Goal: Task Accomplishment & Management: Use online tool/utility

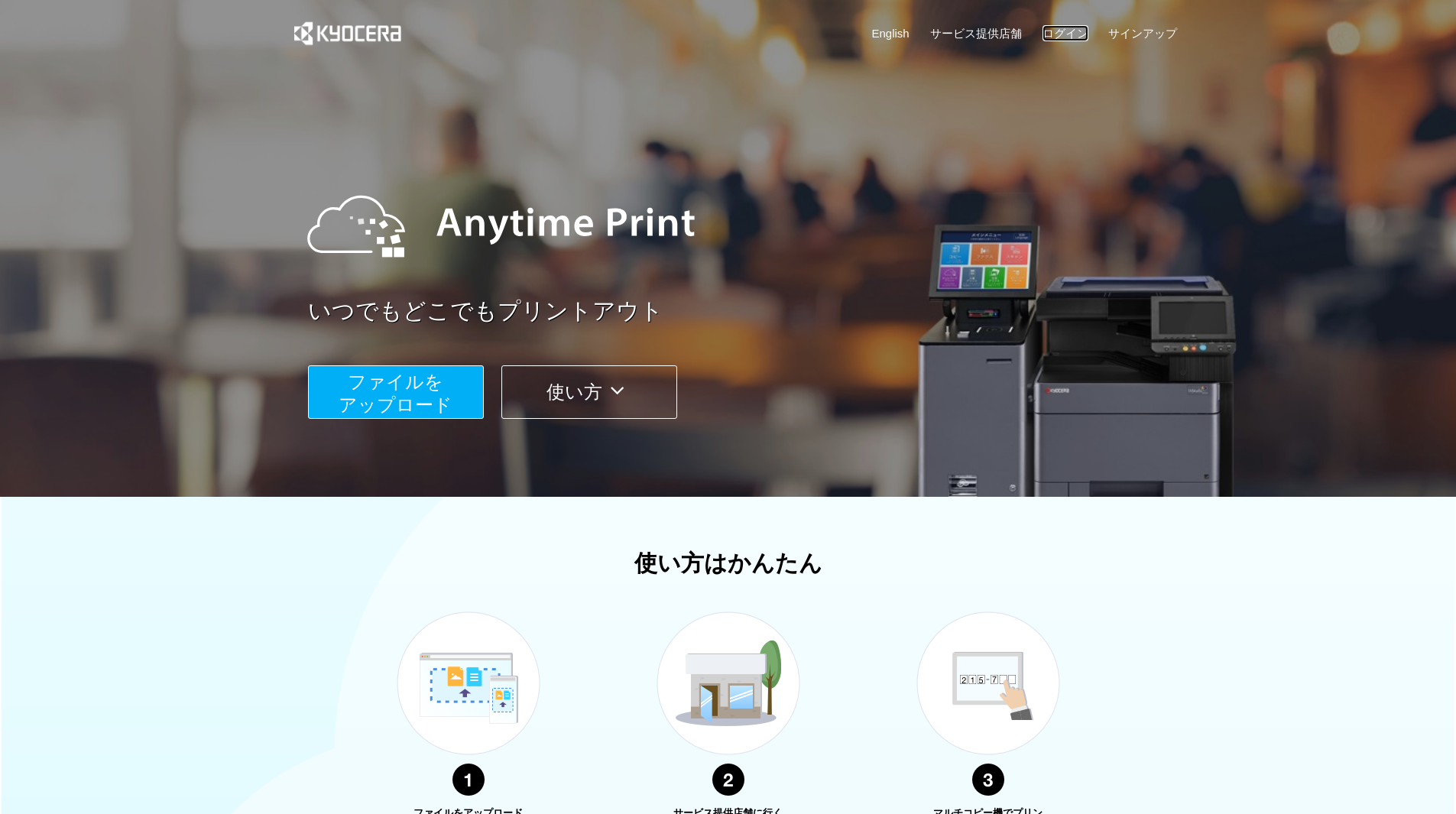
click at [1065, 30] on link "ログイン" at bounding box center [1065, 34] width 46 height 16
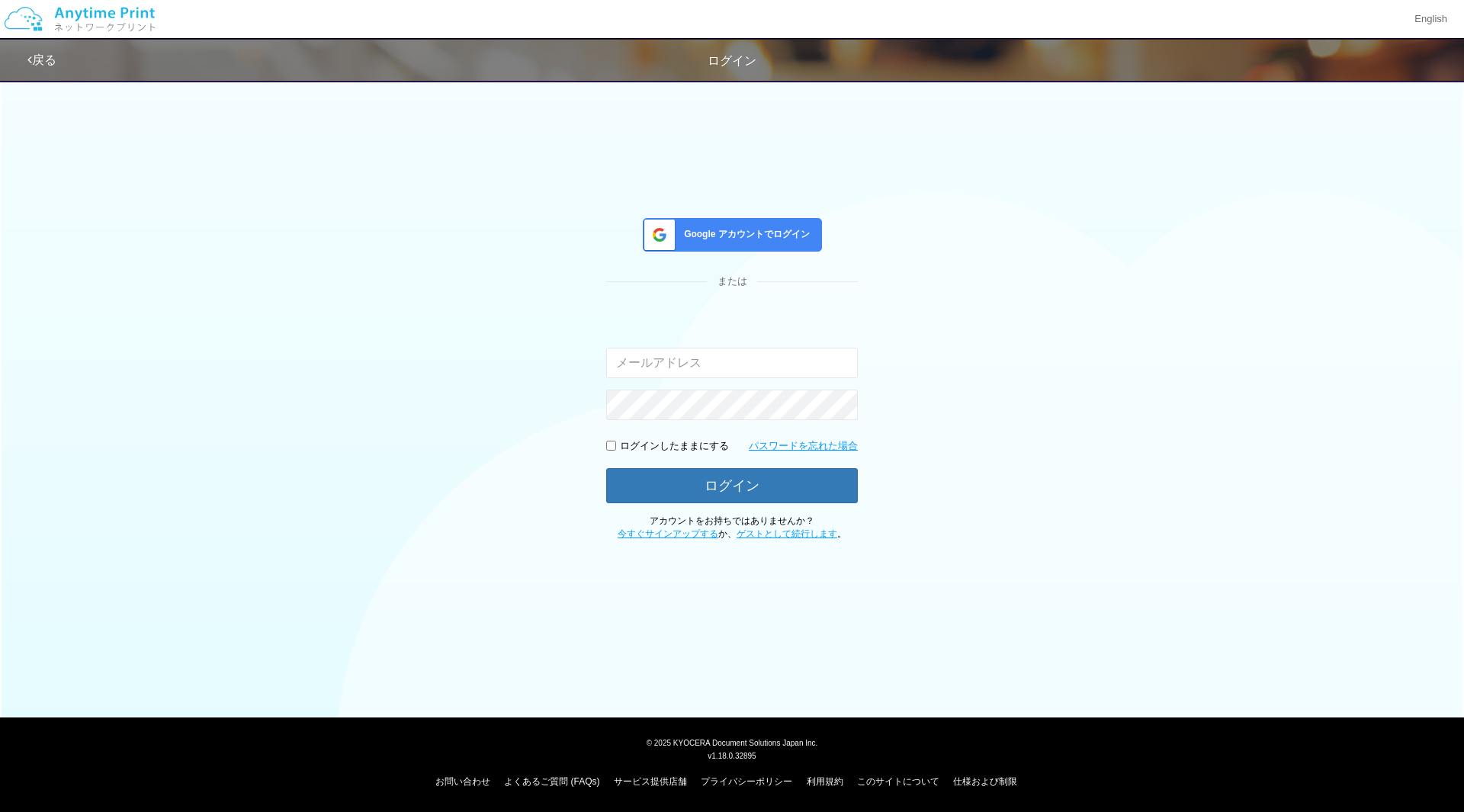
click at [711, 240] on span "Google アカウントでログイン" at bounding box center [744, 234] width 132 height 13
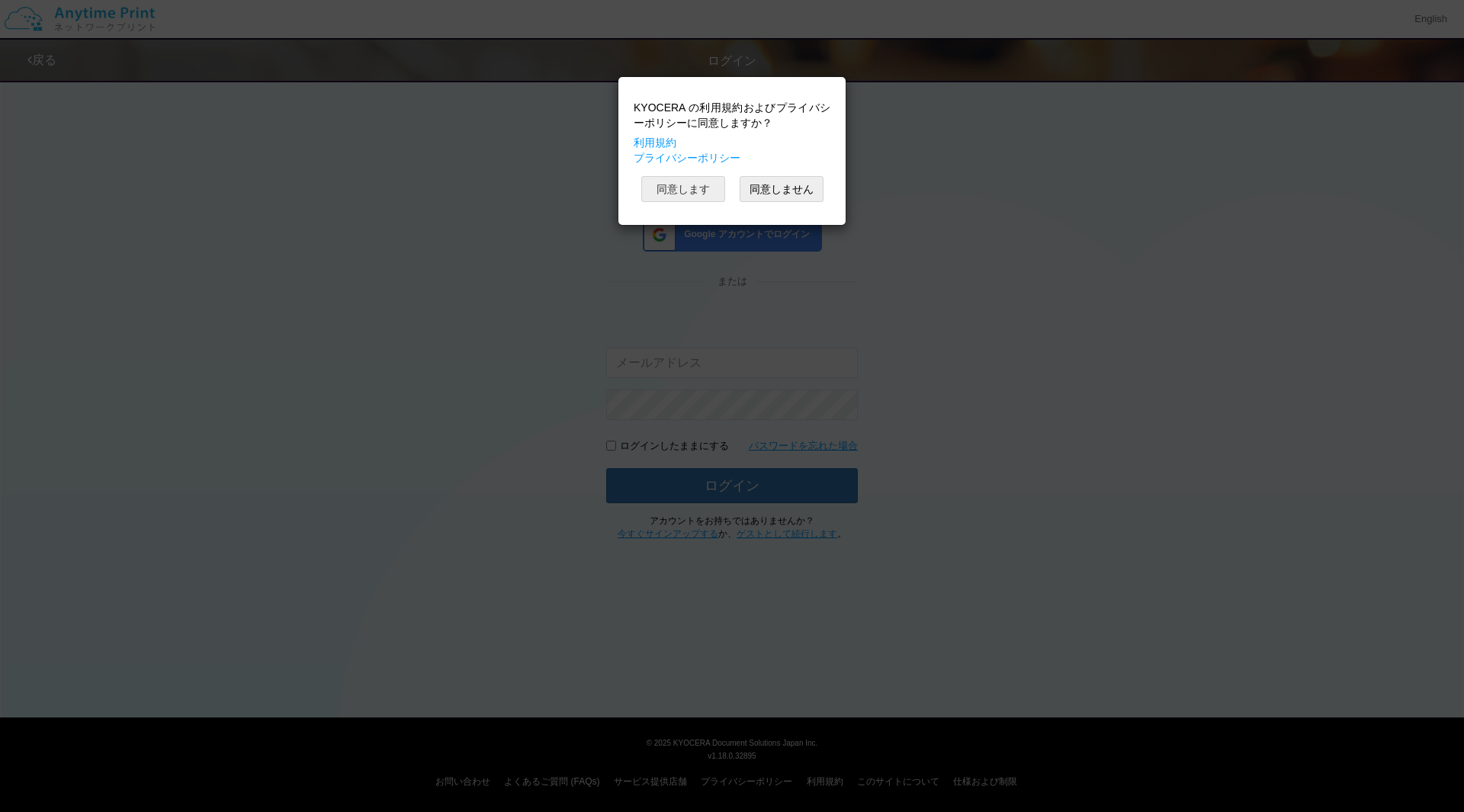
click at [698, 193] on button "同意します" at bounding box center [684, 189] width 84 height 26
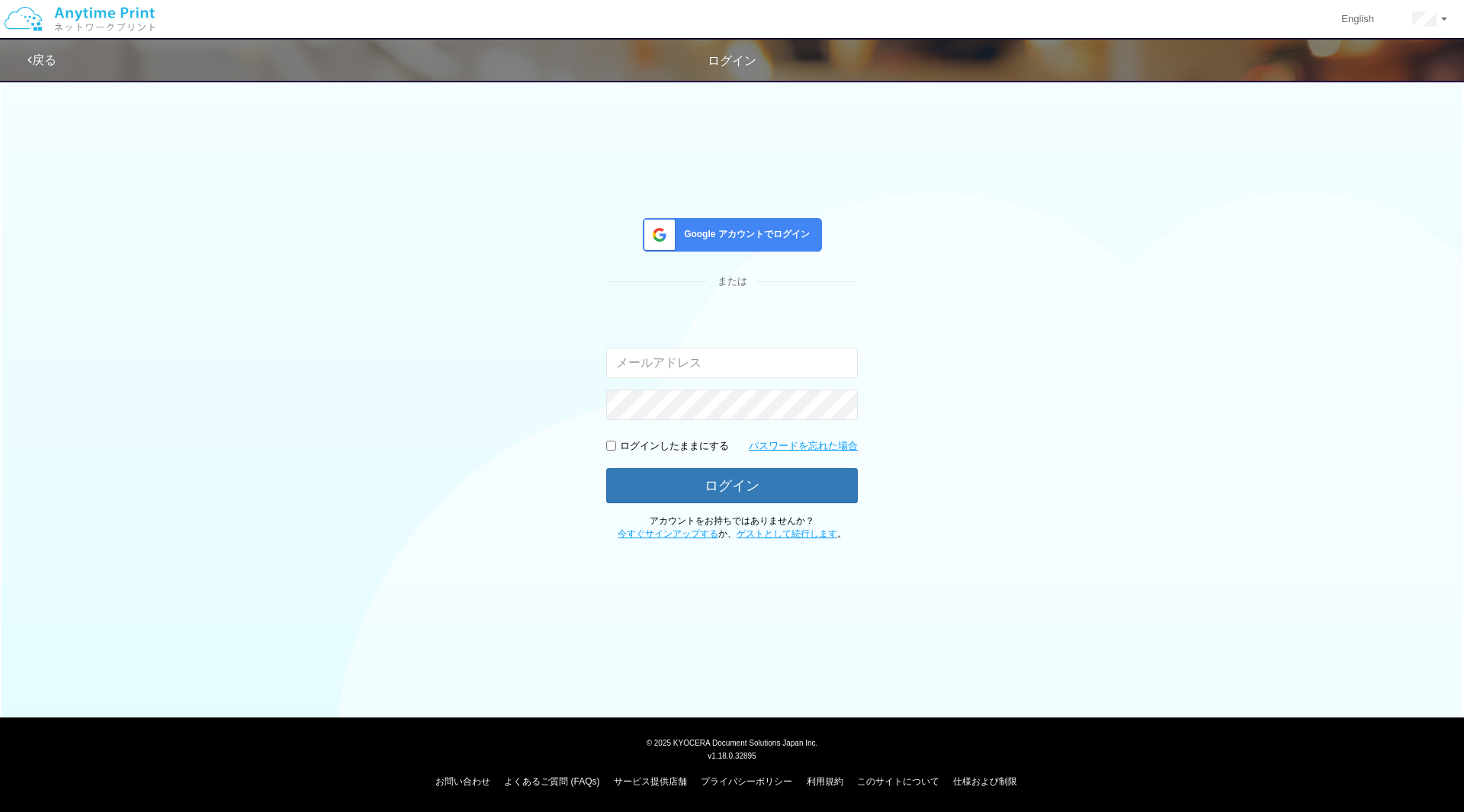
click at [747, 238] on span "Google アカウントでログイン" at bounding box center [744, 234] width 132 height 13
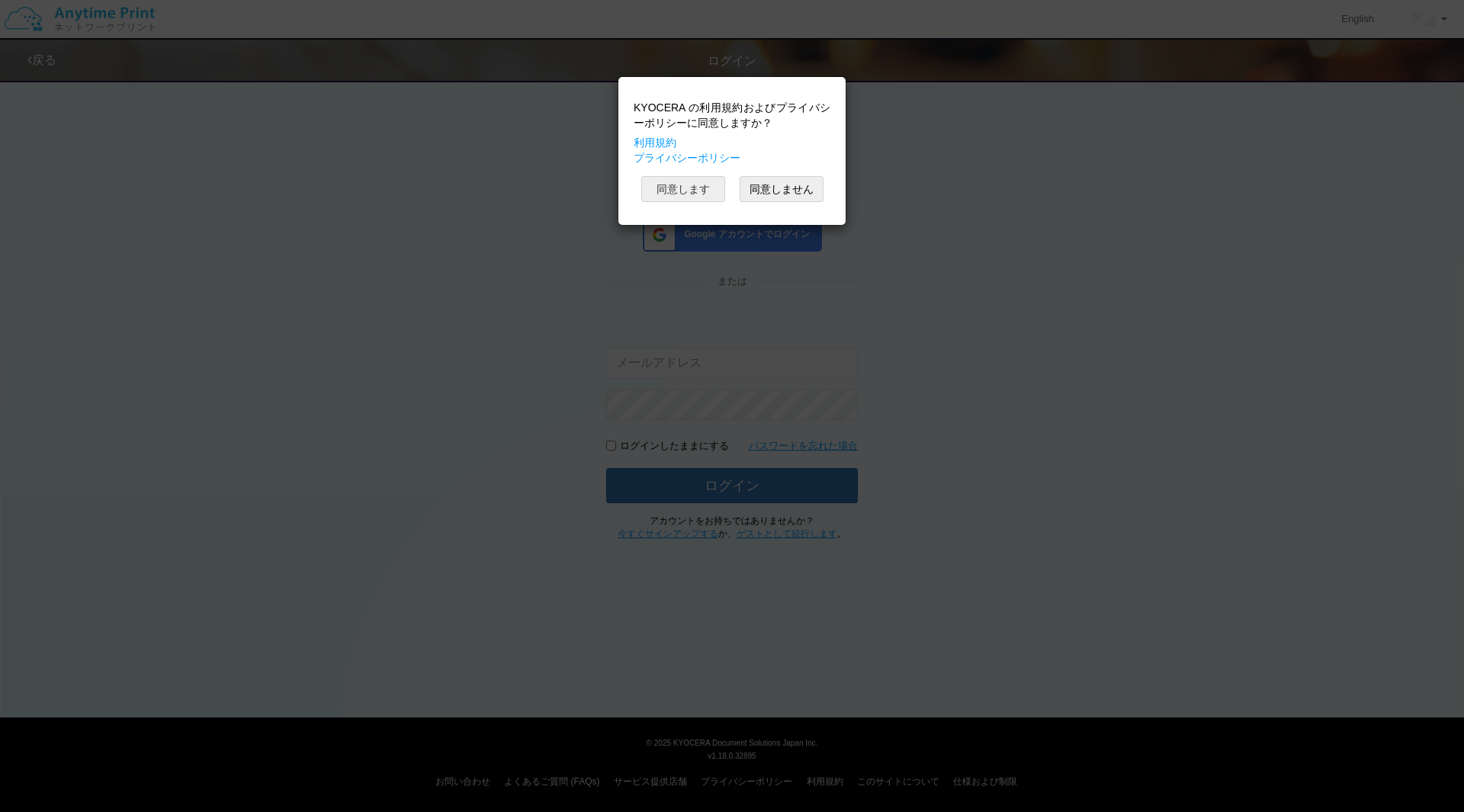
click at [656, 185] on button "同意します" at bounding box center [684, 189] width 84 height 26
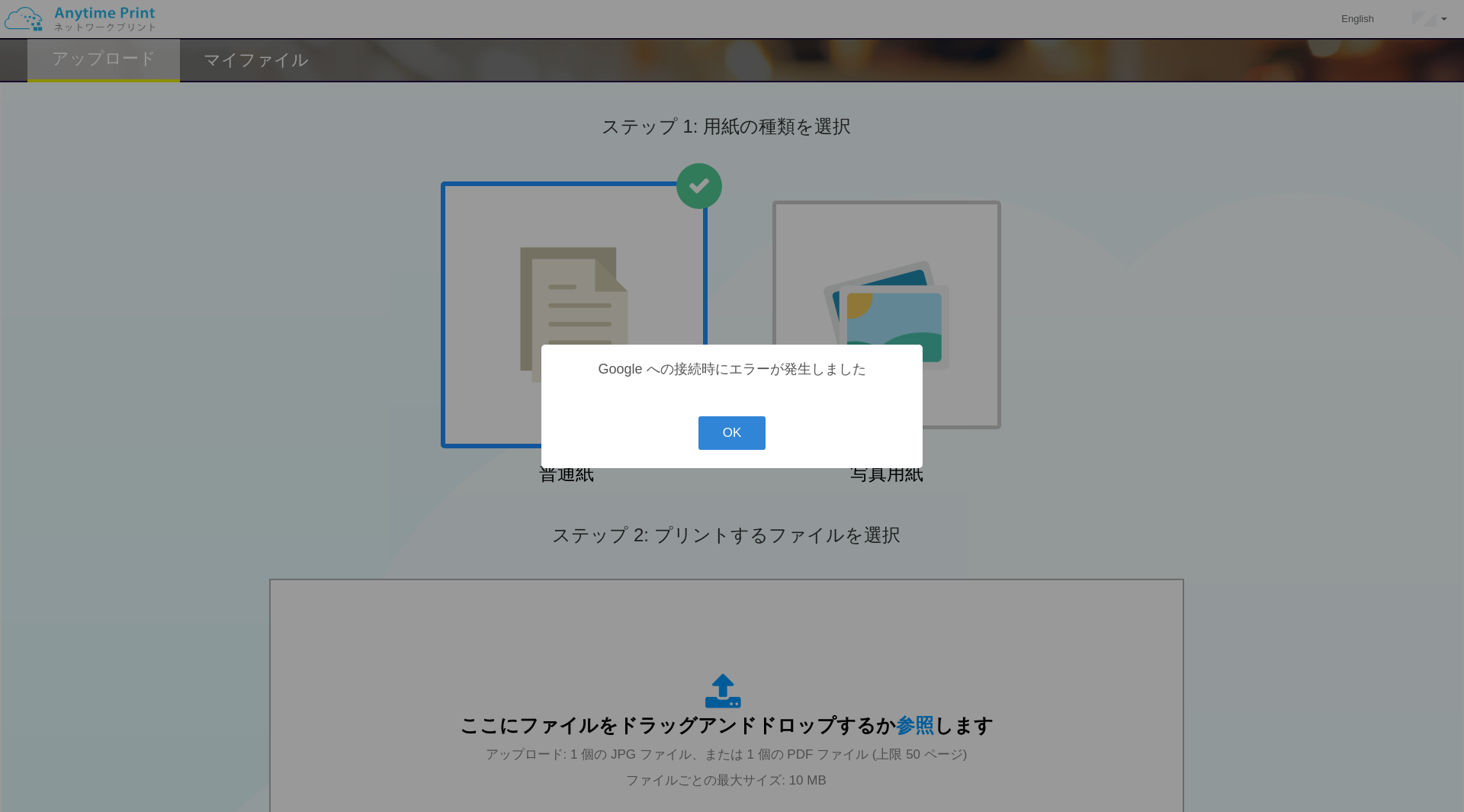
click at [762, 422] on button "OK" at bounding box center [732, 432] width 68 height 34
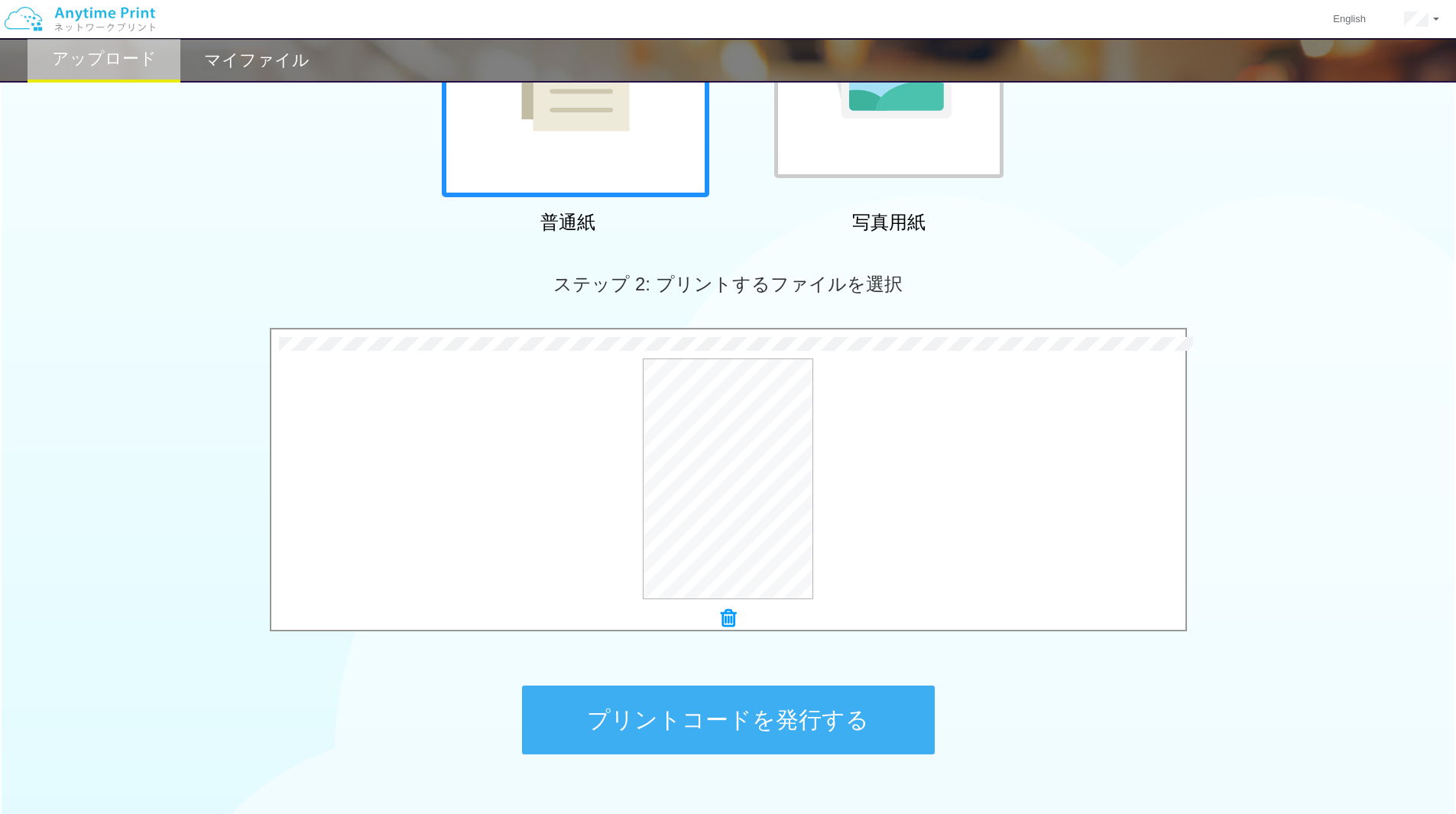
scroll to position [348, 0]
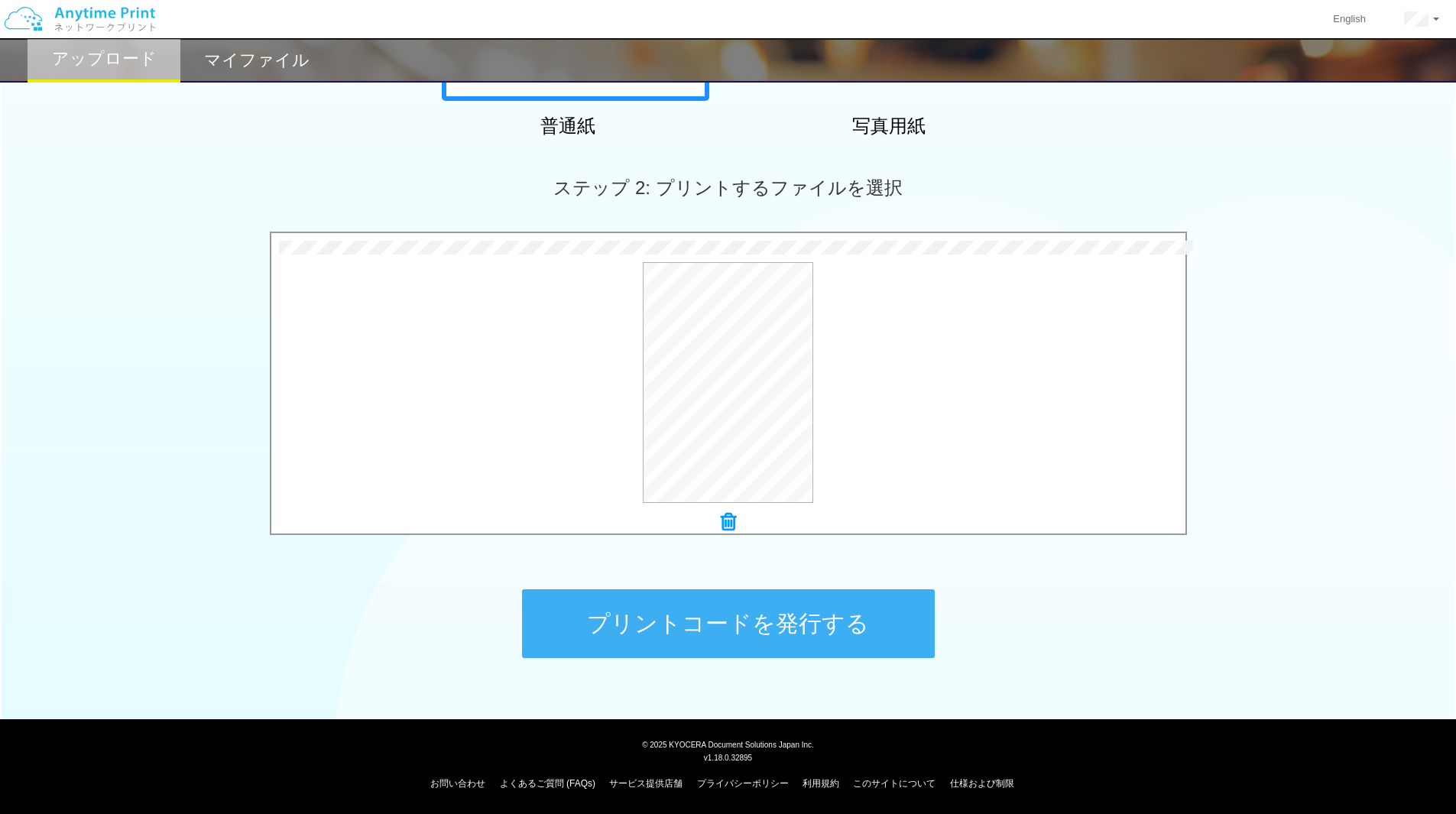
click at [751, 624] on button "プリントコードを発行する" at bounding box center [728, 623] width 412 height 69
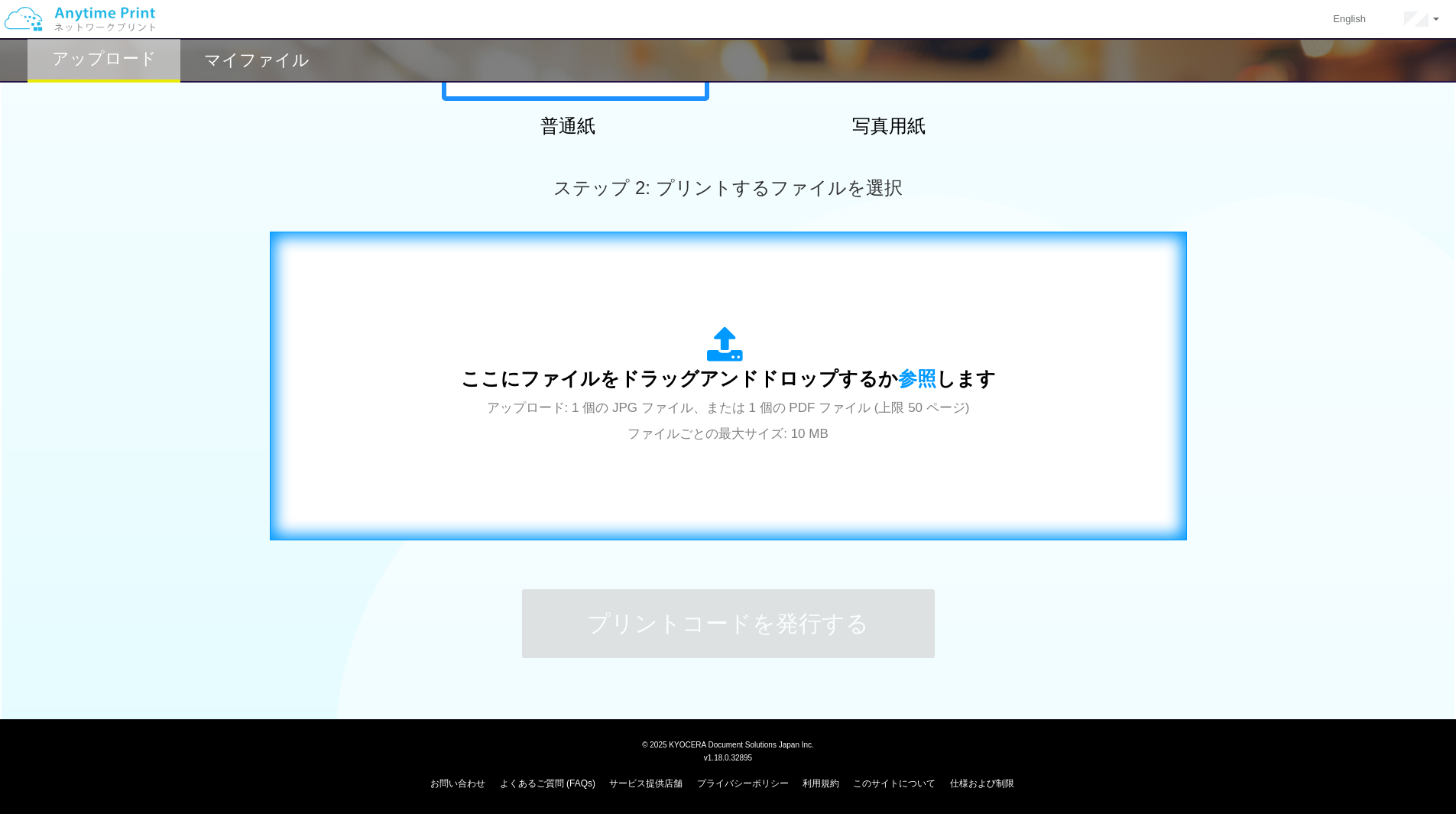
scroll to position [0, 0]
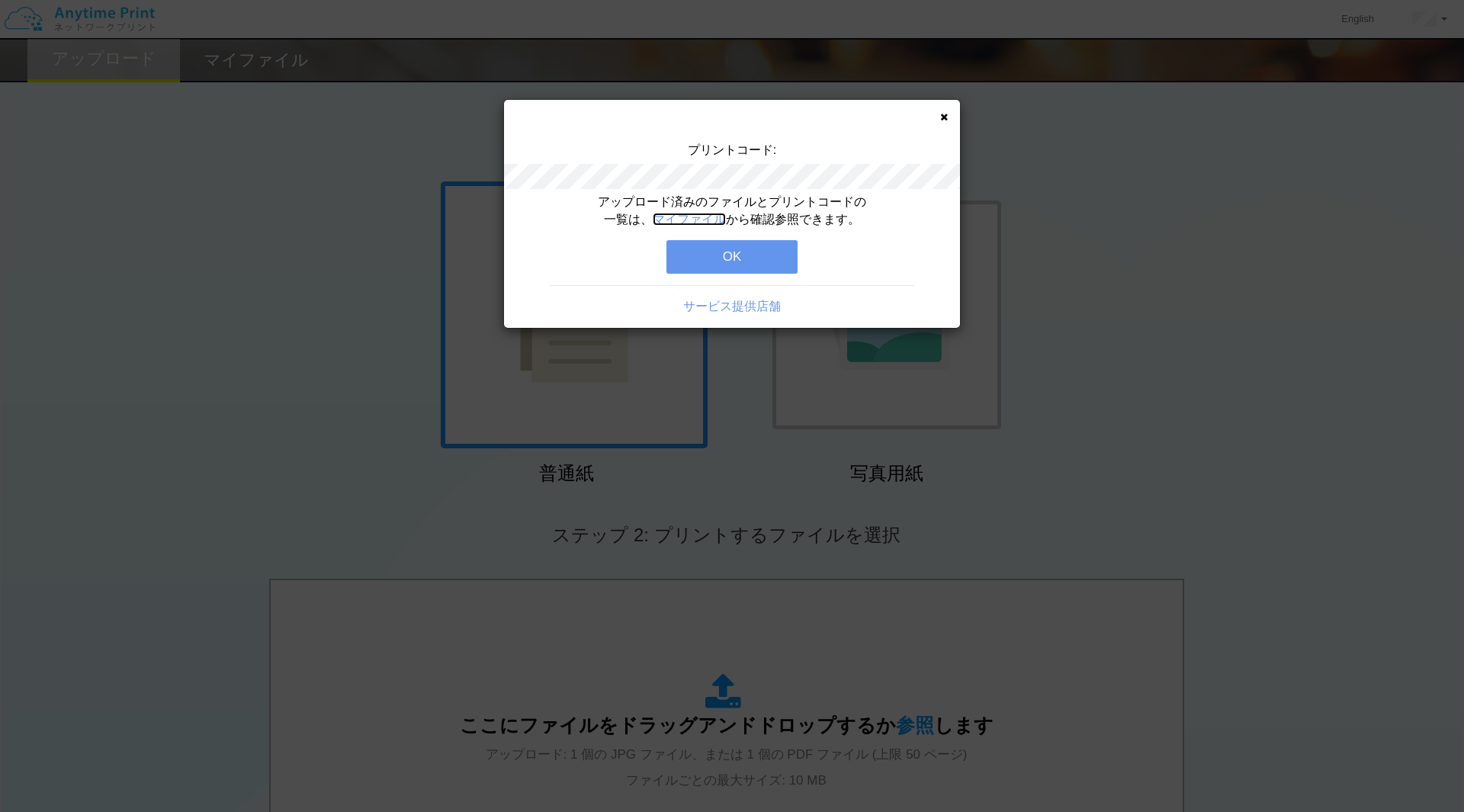
click at [706, 219] on link "マイファイル" at bounding box center [689, 219] width 73 height 13
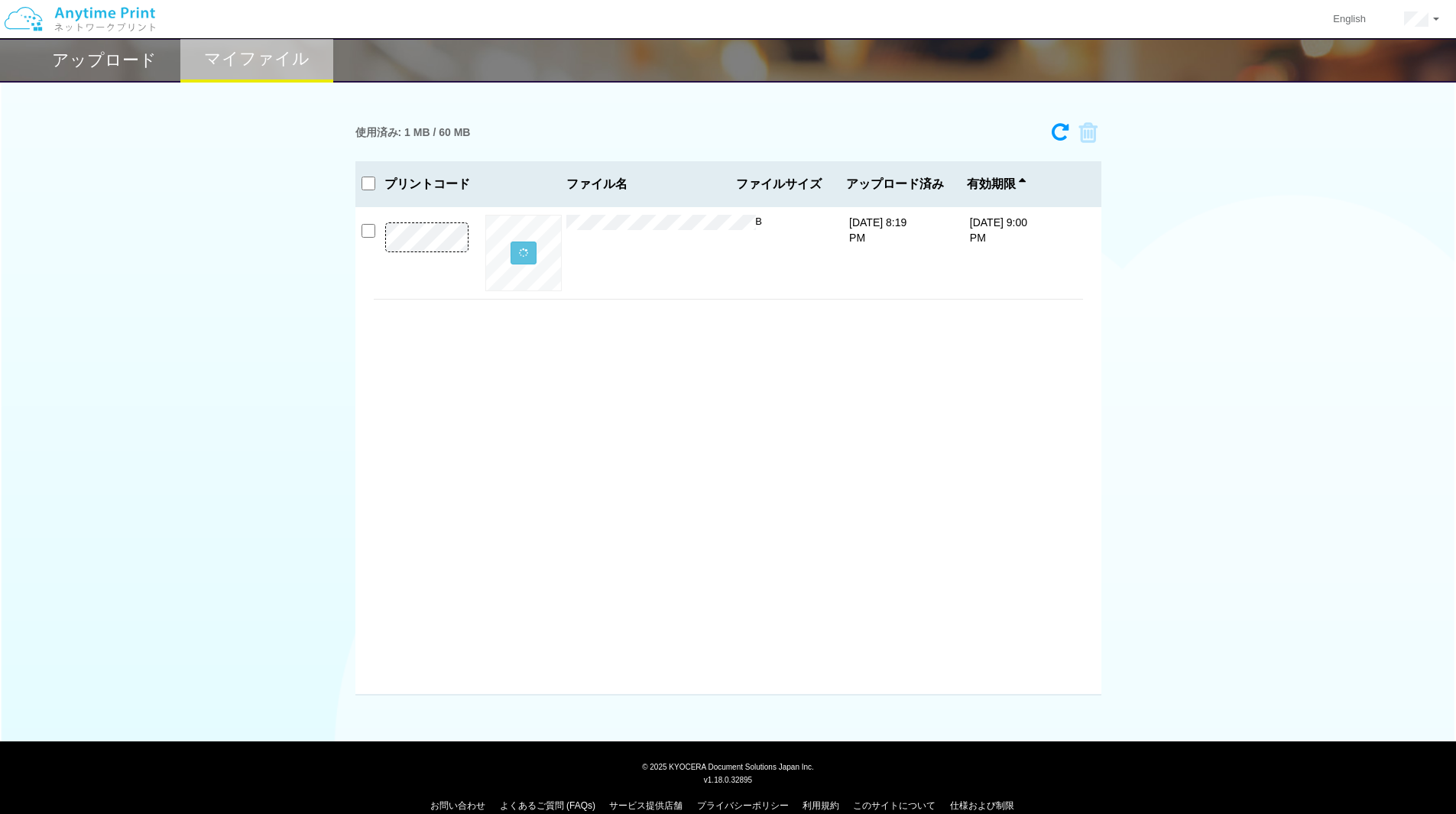
click at [1340, 813] on div "お問い合わせ よくあるご質問 (FAQs) サービス提供店舗 プライバシーポリシー 利用規約 このサイトについて 仕様および制限" at bounding box center [728, 801] width 1438 height 30
click at [375, 230] on p at bounding box center [427, 256] width 107 height 69
click at [369, 232] on input "checkbox" at bounding box center [368, 230] width 14 height 14
click at [369, 233] on input "checkbox" at bounding box center [368, 230] width 14 height 14
checkbox input "false"
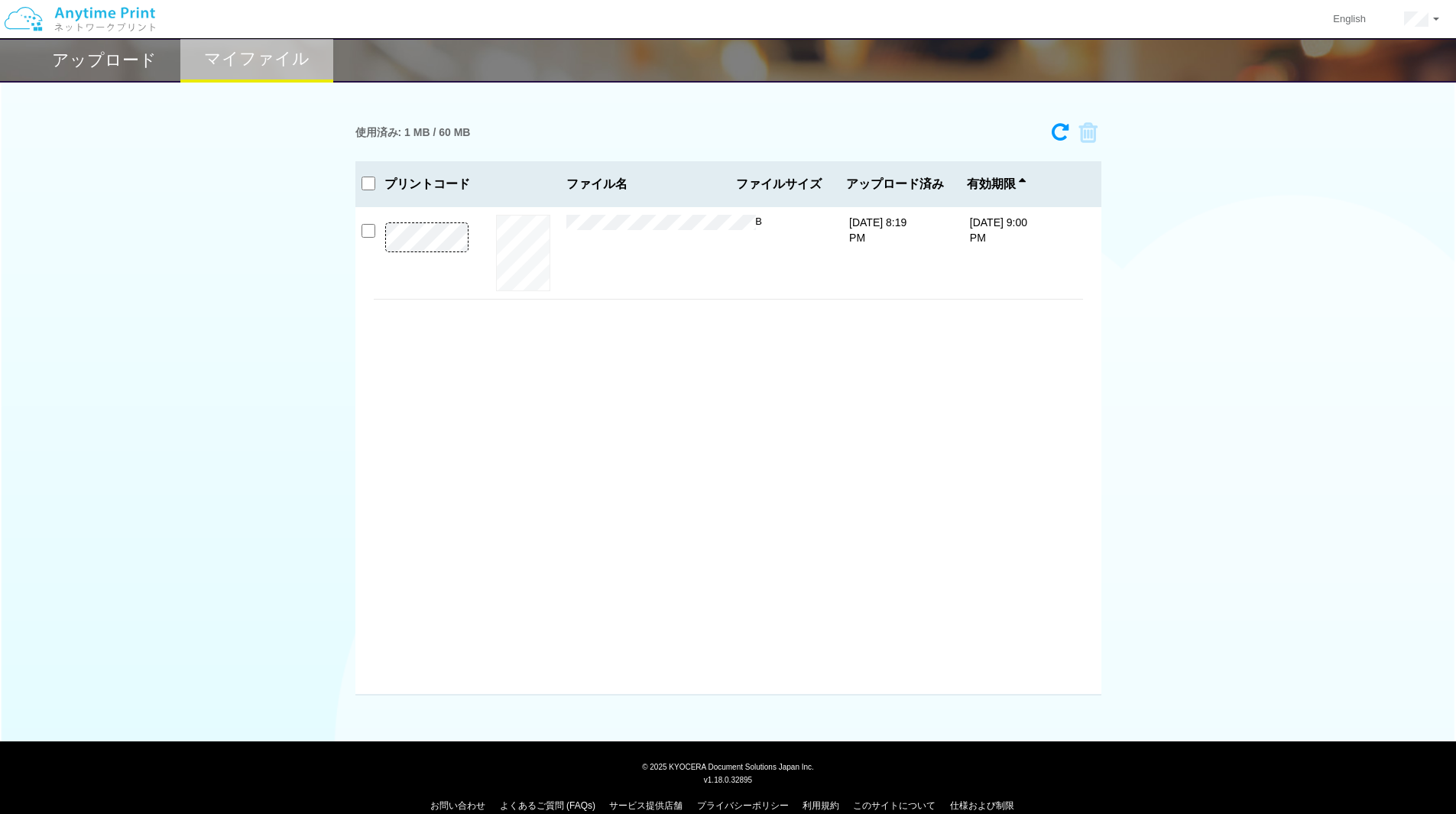
drag, startPoint x: 68, startPoint y: 411, endPoint x: 78, endPoint y: 412, distance: 10.0
click at [67, 411] on div "使用済み: 1 MB / 60 MB 4852-2260 有効期限 10/22/25 9:00 PM 上毛電鉄友の会2025秋イベントお品書き.pdf....…" at bounding box center [728, 405] width 1456 height 580
click at [766, 222] on div "プレビュー × 上毛電鉄友の会2025秋イベントお品書き.pdf 1 MB 10/15/25 8:19 PM 10/22/25 9:00 PM" at bounding box center [728, 252] width 709 height 91
click at [48, 391] on div "使用済み: 1 MB / 60 MB 4852-2260 有効期限 10/22/25 9:00 PM 上毛電鉄友の会2025秋イベントお品書き.pdf....…" at bounding box center [728, 405] width 1456 height 580
